Goal: Transaction & Acquisition: Purchase product/service

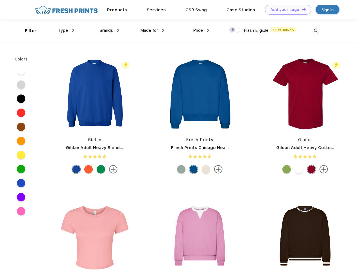
click at [286, 10] on link "Add your Logo Design Tool" at bounding box center [288, 10] width 46 height 10
click at [0, 0] on div "Design Tool" at bounding box center [0, 0] width 0 height 0
click at [301, 9] on link "Add your Logo Design Tool" at bounding box center [288, 10] width 46 height 10
click at [27, 31] on div "Filter" at bounding box center [31, 31] width 12 height 6
click at [66, 30] on span "Type" at bounding box center [63, 30] width 10 height 5
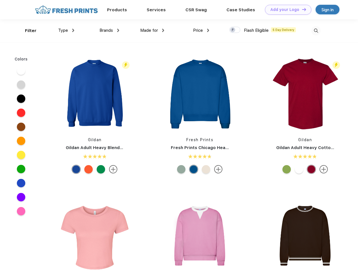
click at [109, 30] on span "Brands" at bounding box center [105, 30] width 13 height 5
click at [152, 30] on span "Made for" at bounding box center [149, 30] width 18 height 5
click at [201, 30] on span "Price" at bounding box center [198, 30] width 10 height 5
click at [235, 30] on div at bounding box center [234, 30] width 11 height 6
click at [233, 30] on input "checkbox" at bounding box center [231, 28] width 4 height 4
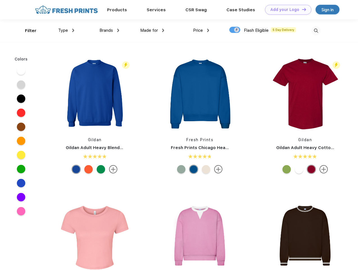
click at [316, 31] on img at bounding box center [315, 30] width 9 height 9
